Goal: Transaction & Acquisition: Purchase product/service

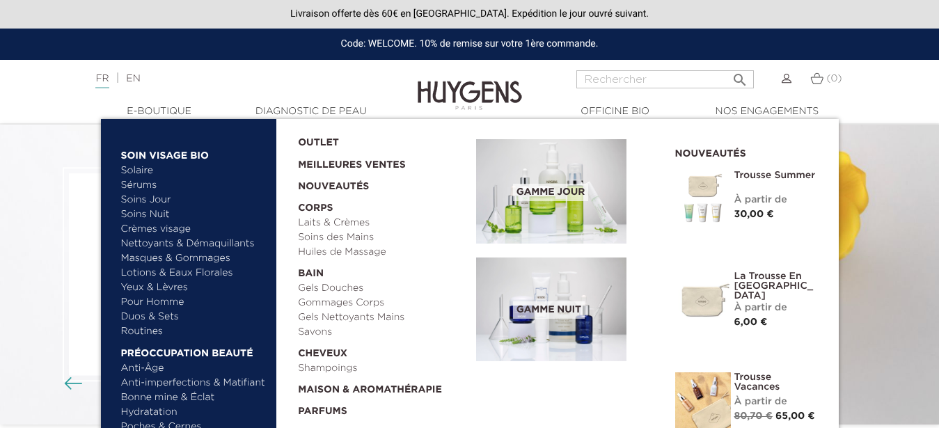
click at [157, 229] on link "Crèmes visage" at bounding box center [194, 229] width 146 height 15
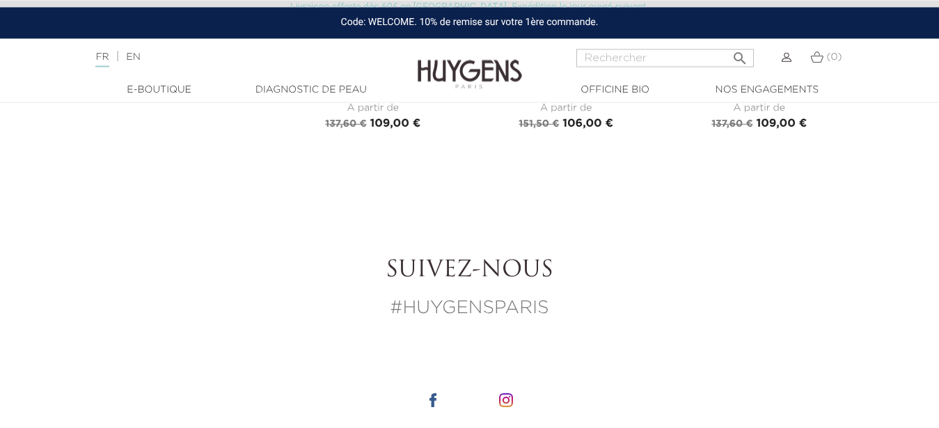
scroll to position [2527, 0]
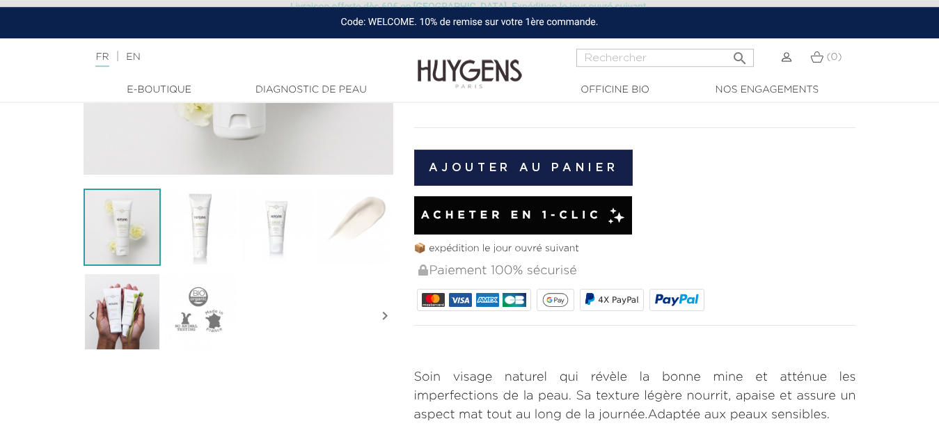
scroll to position [309, 0]
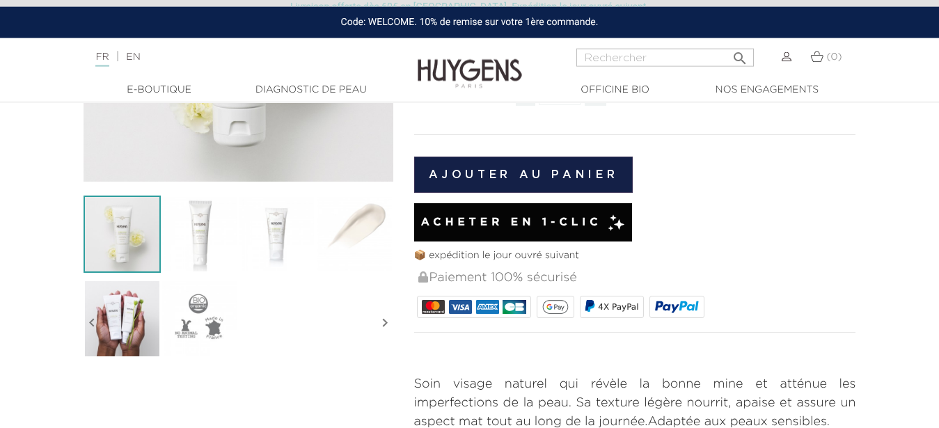
click at [211, 316] on img at bounding box center [199, 318] width 77 height 77
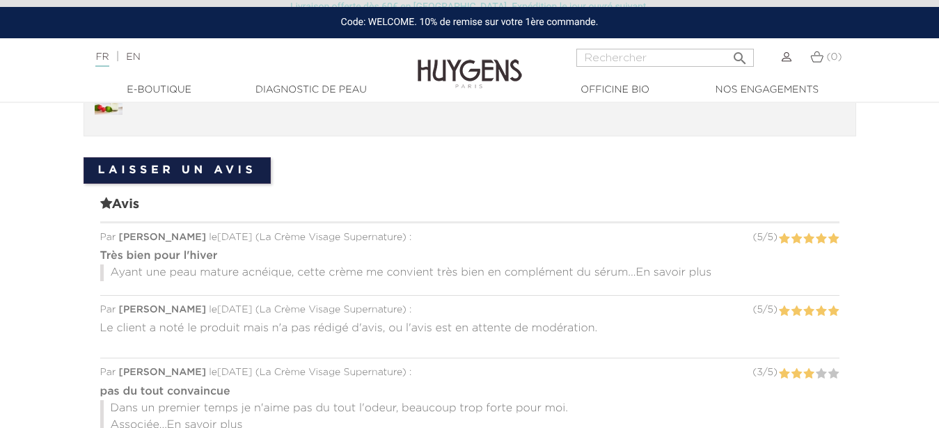
scroll to position [1169, 0]
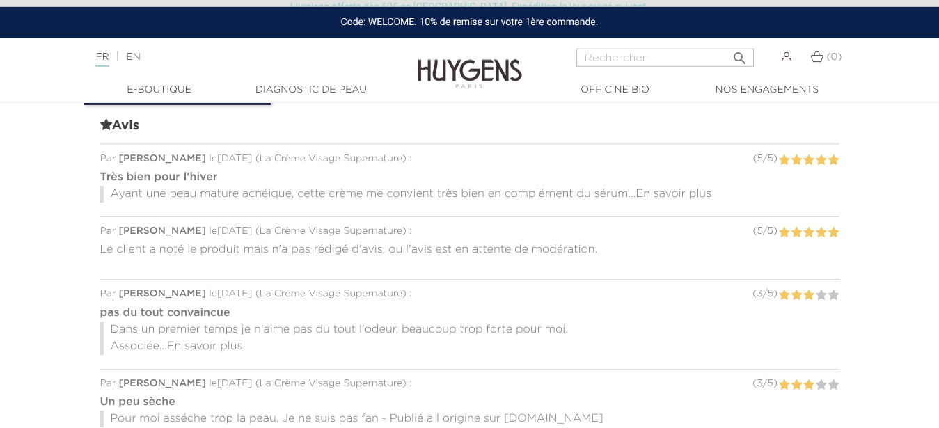
click at [699, 193] on span "En savoir plus" at bounding box center [674, 194] width 76 height 11
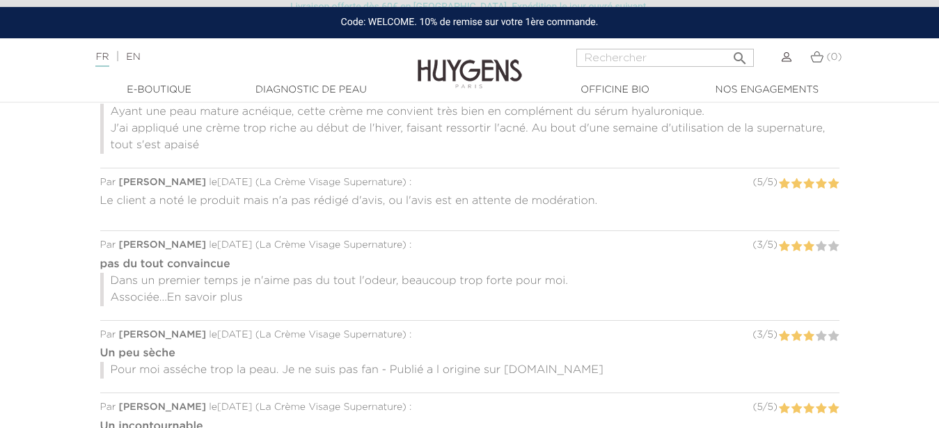
scroll to position [1311, 0]
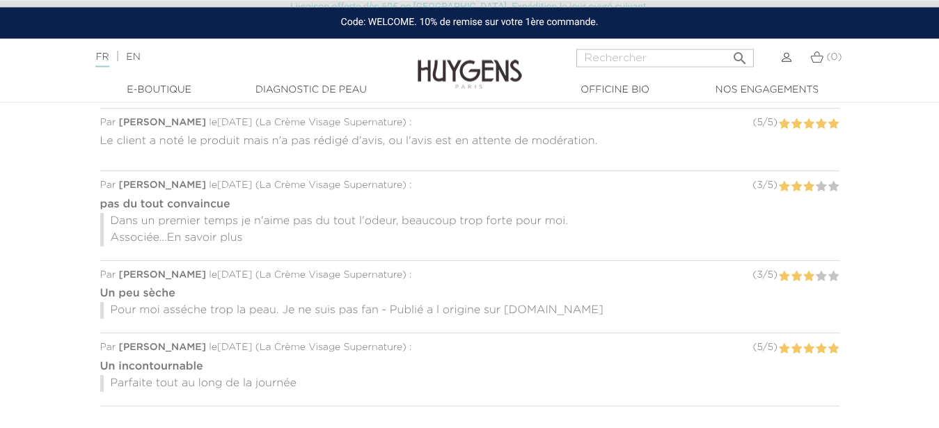
click at [219, 235] on span "En savoir plus" at bounding box center [205, 238] width 76 height 11
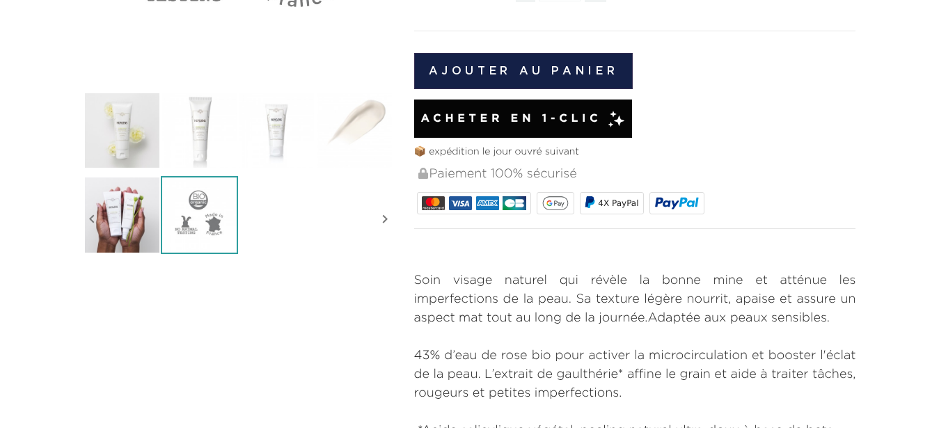
scroll to position [0, 0]
